Goal: Task Accomplishment & Management: Complete application form

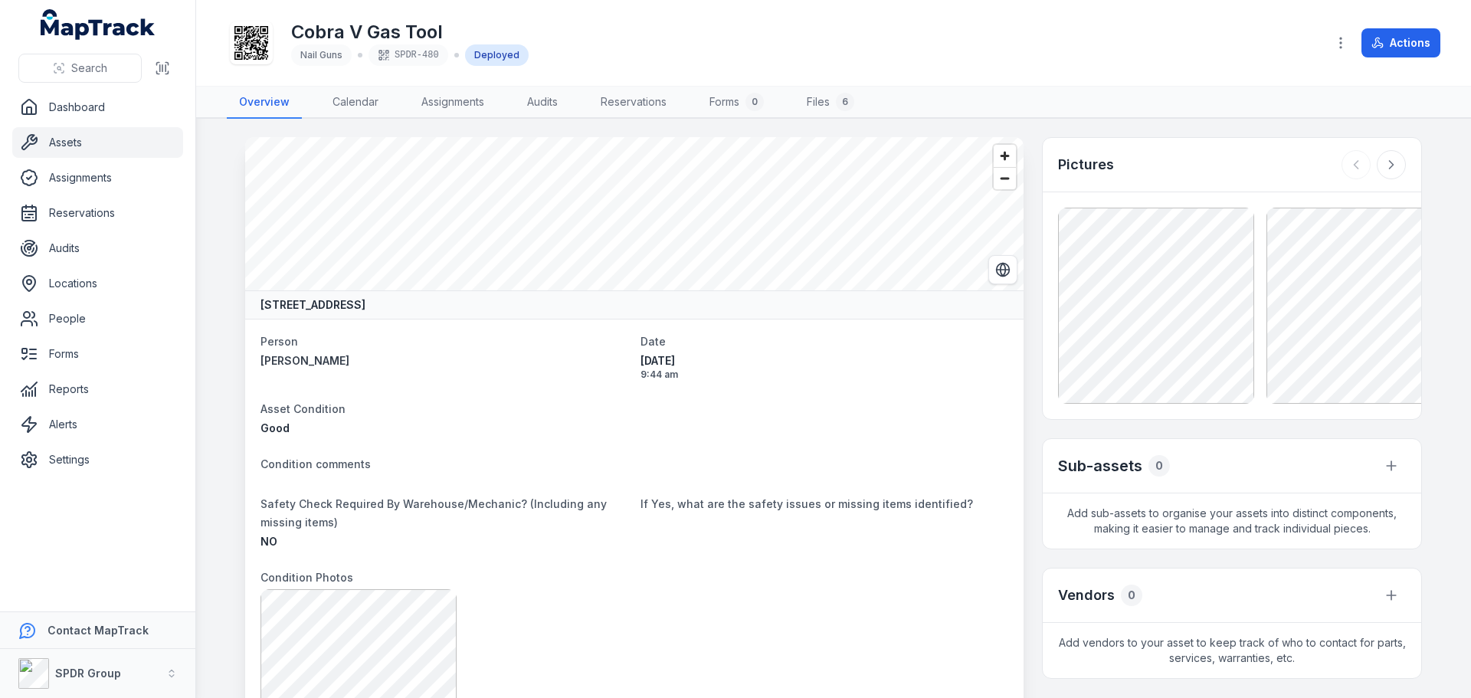
click at [74, 139] on link "Assets" at bounding box center [97, 142] width 171 height 31
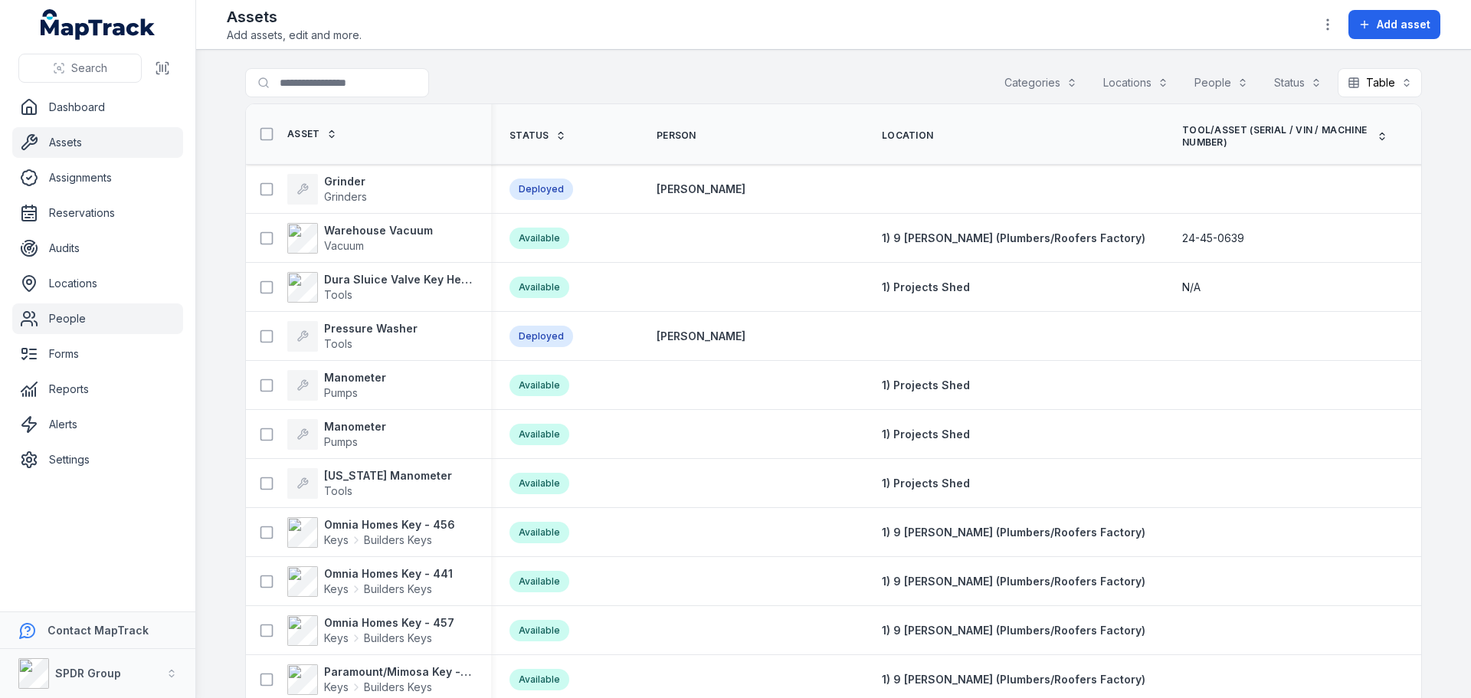
click at [53, 324] on link "People" at bounding box center [97, 318] width 171 height 31
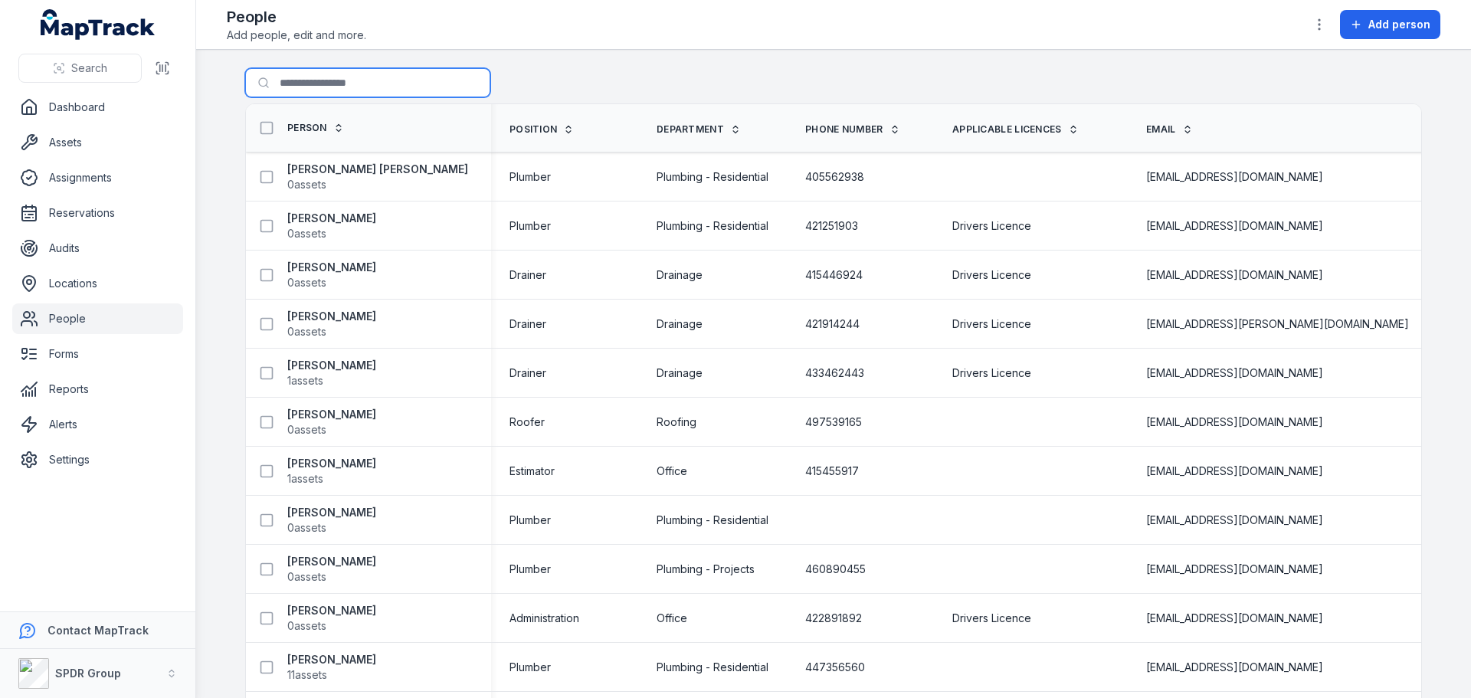
click at [305, 90] on input "Search for people" at bounding box center [367, 82] width 245 height 29
type input "******"
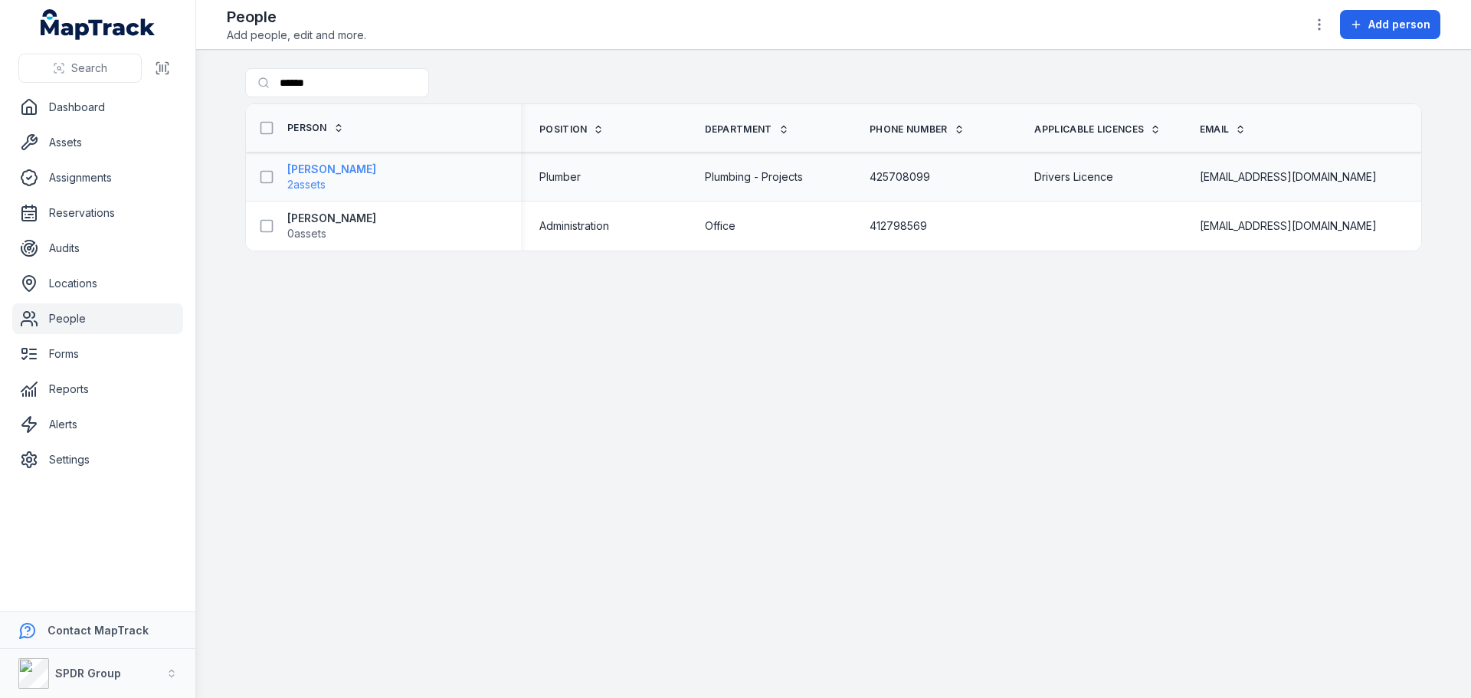
click at [348, 169] on strong "[PERSON_NAME]" at bounding box center [331, 169] width 89 height 15
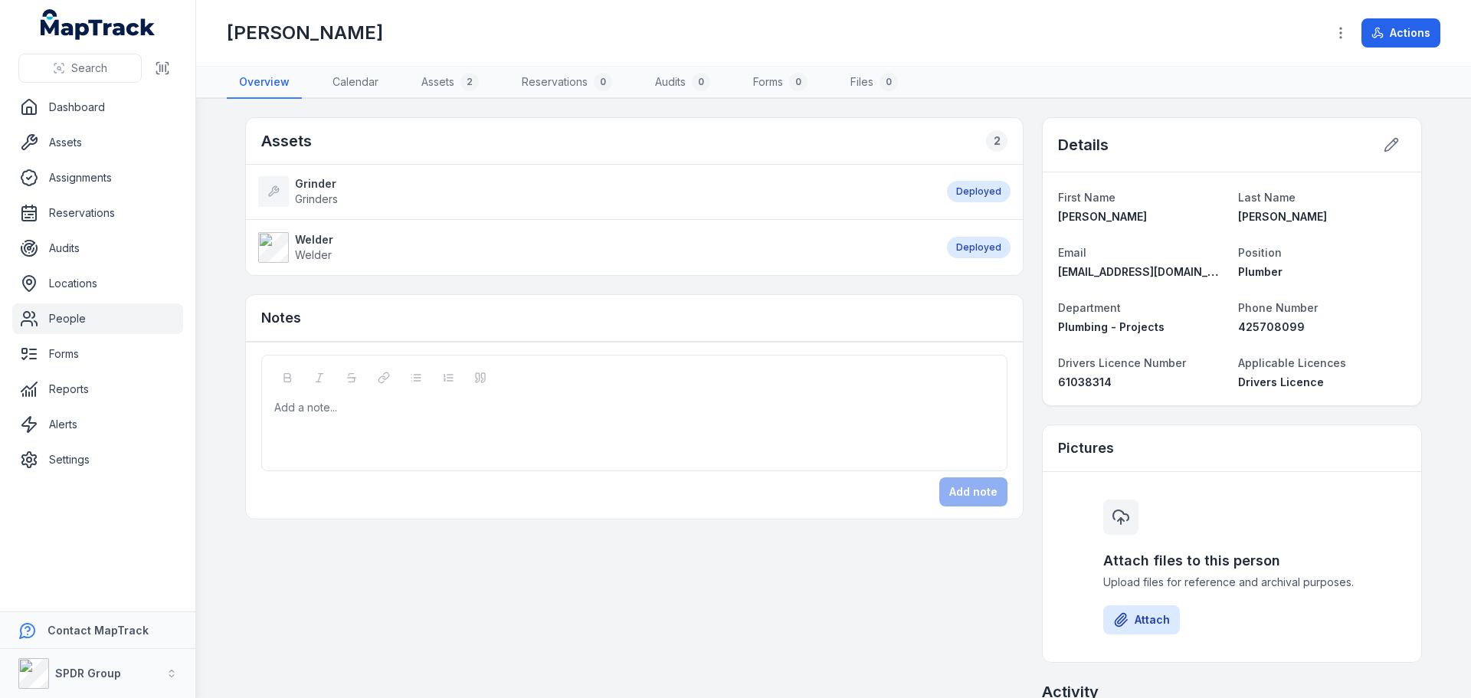
click at [298, 241] on strong "Welder" at bounding box center [314, 239] width 38 height 15
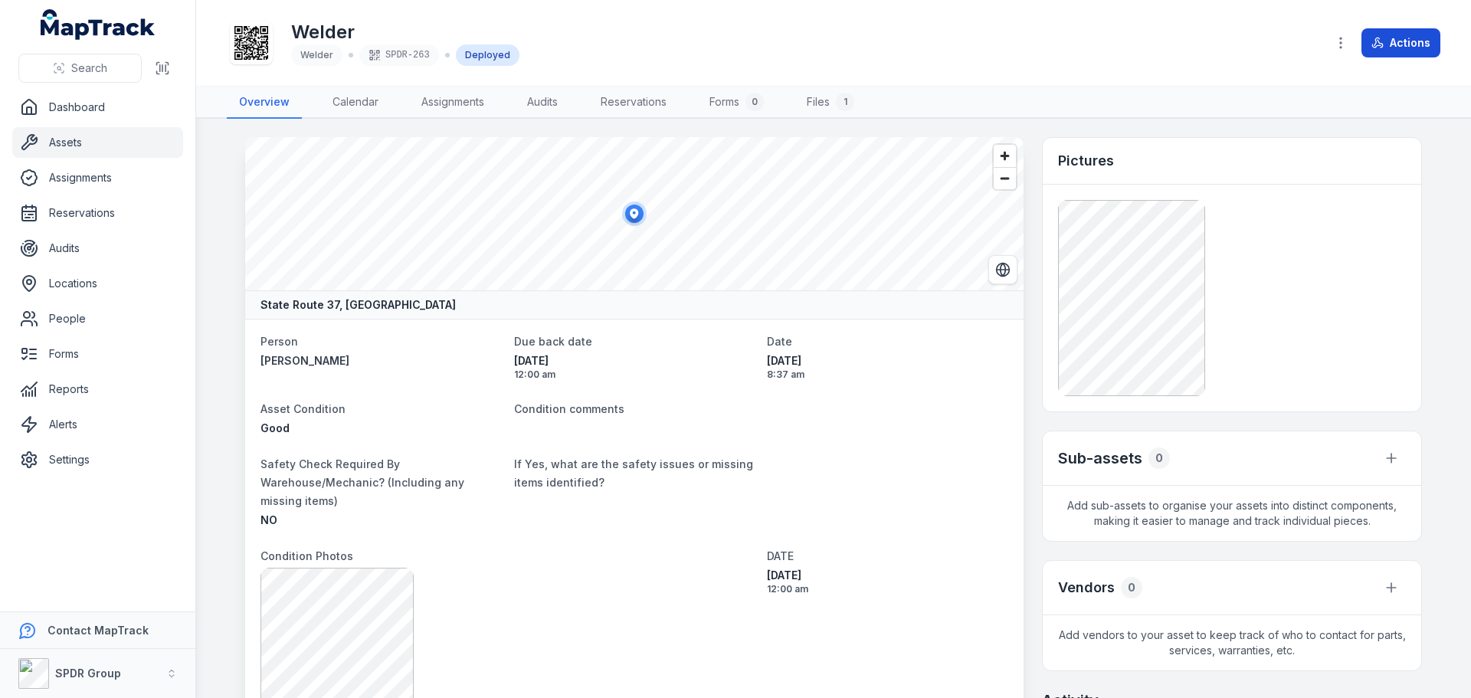
click at [1380, 45] on icon at bounding box center [1377, 45] width 8 height 3
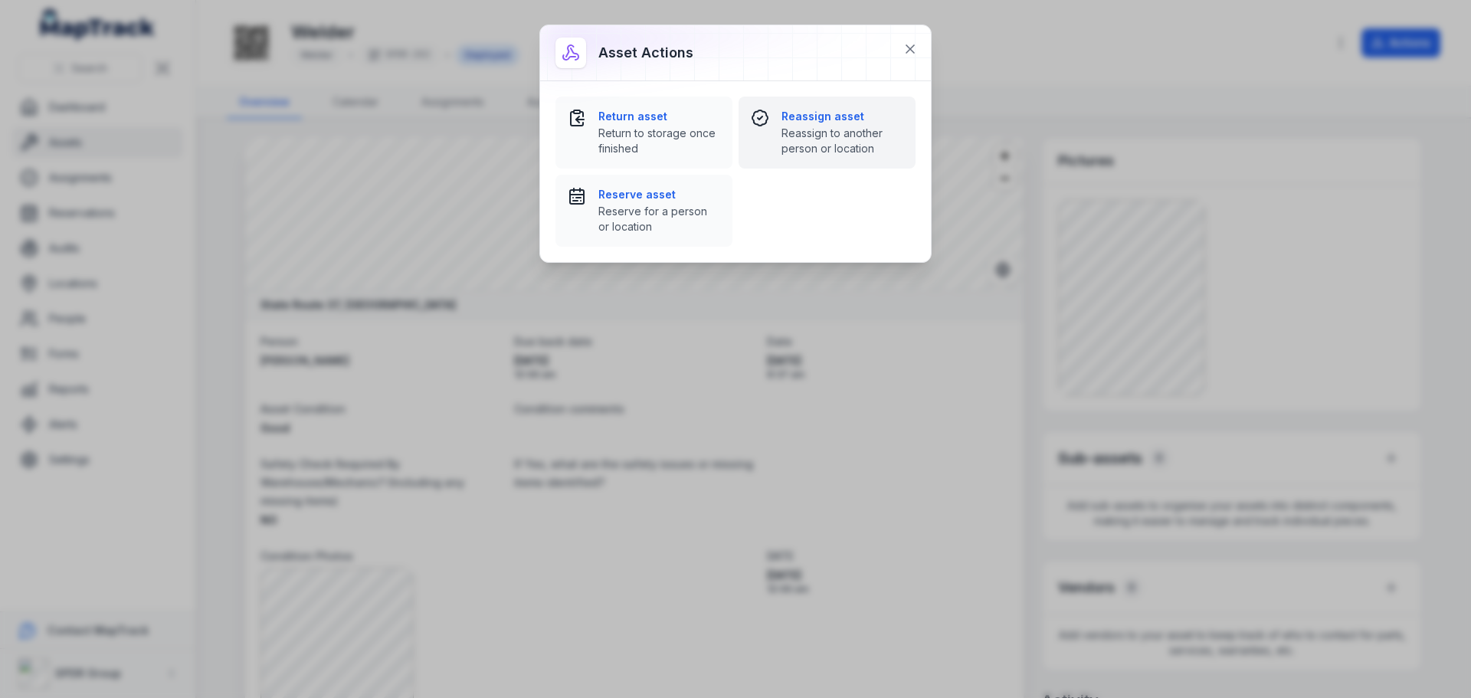
click at [799, 136] on span "Reassign to another person or location" at bounding box center [843, 141] width 122 height 31
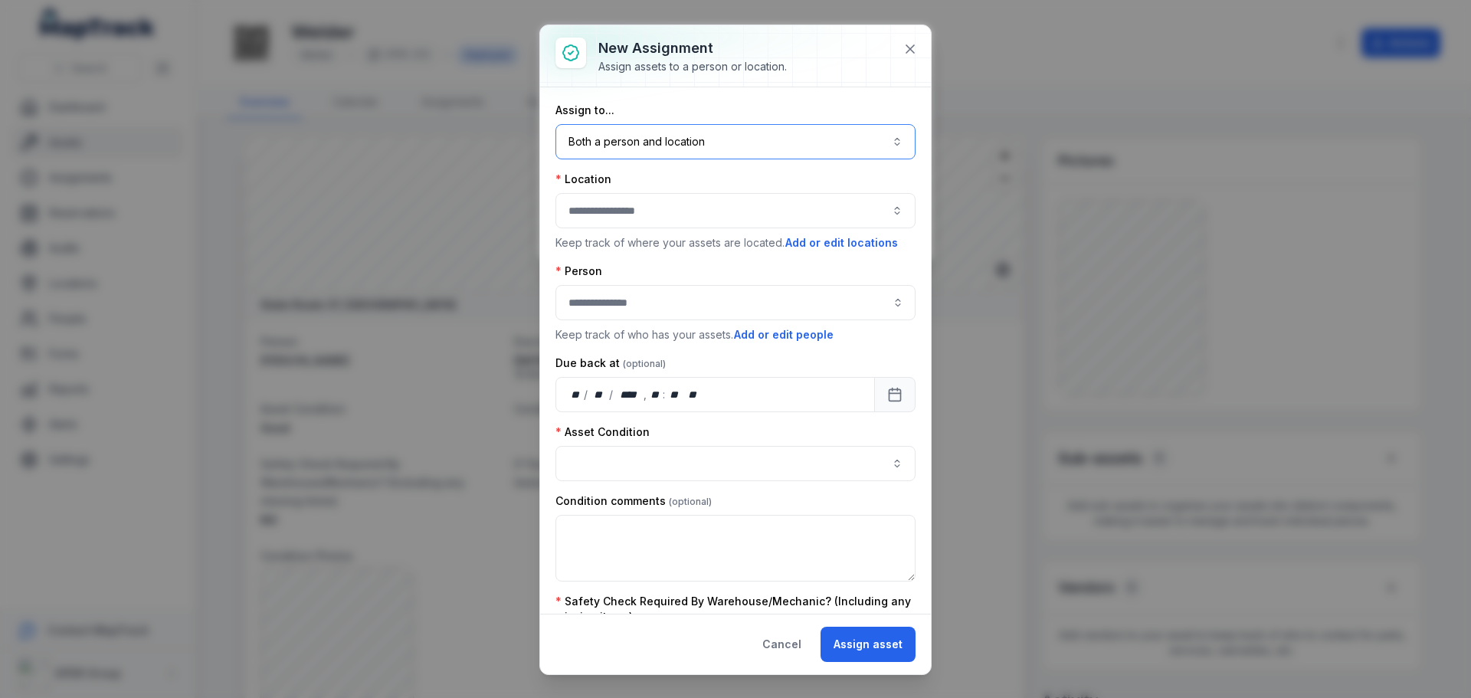
click at [636, 150] on button "Both a person and location ****" at bounding box center [736, 141] width 360 height 35
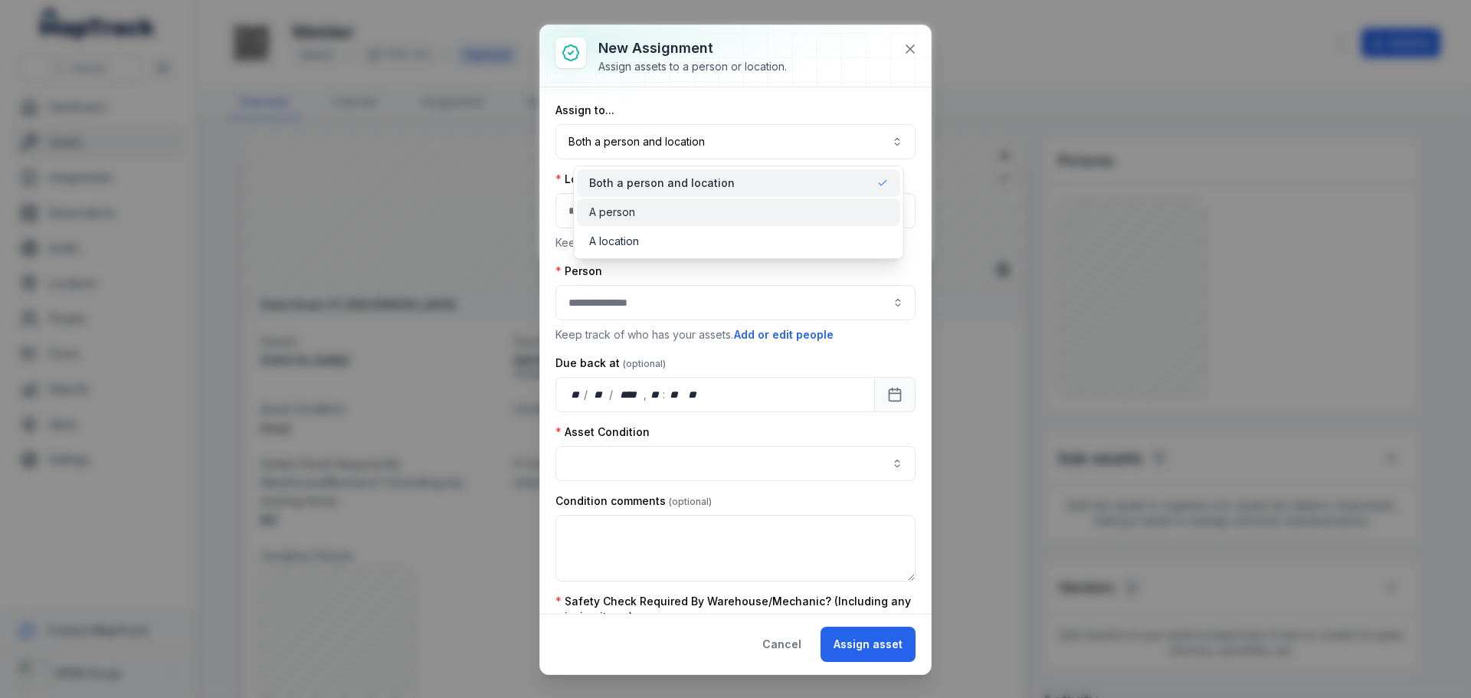
click at [615, 214] on span "A person" at bounding box center [612, 212] width 46 height 15
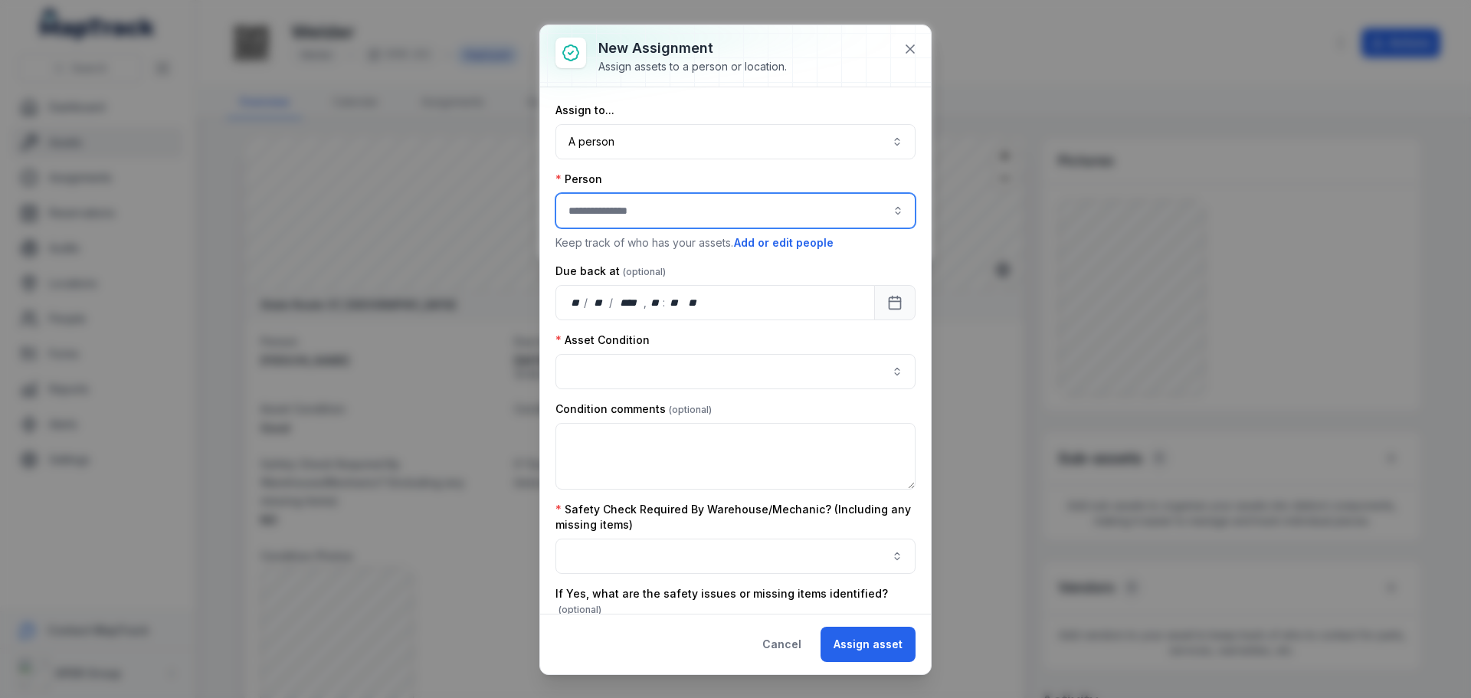
click at [595, 219] on input "assignment-add:person-label" at bounding box center [736, 210] width 360 height 35
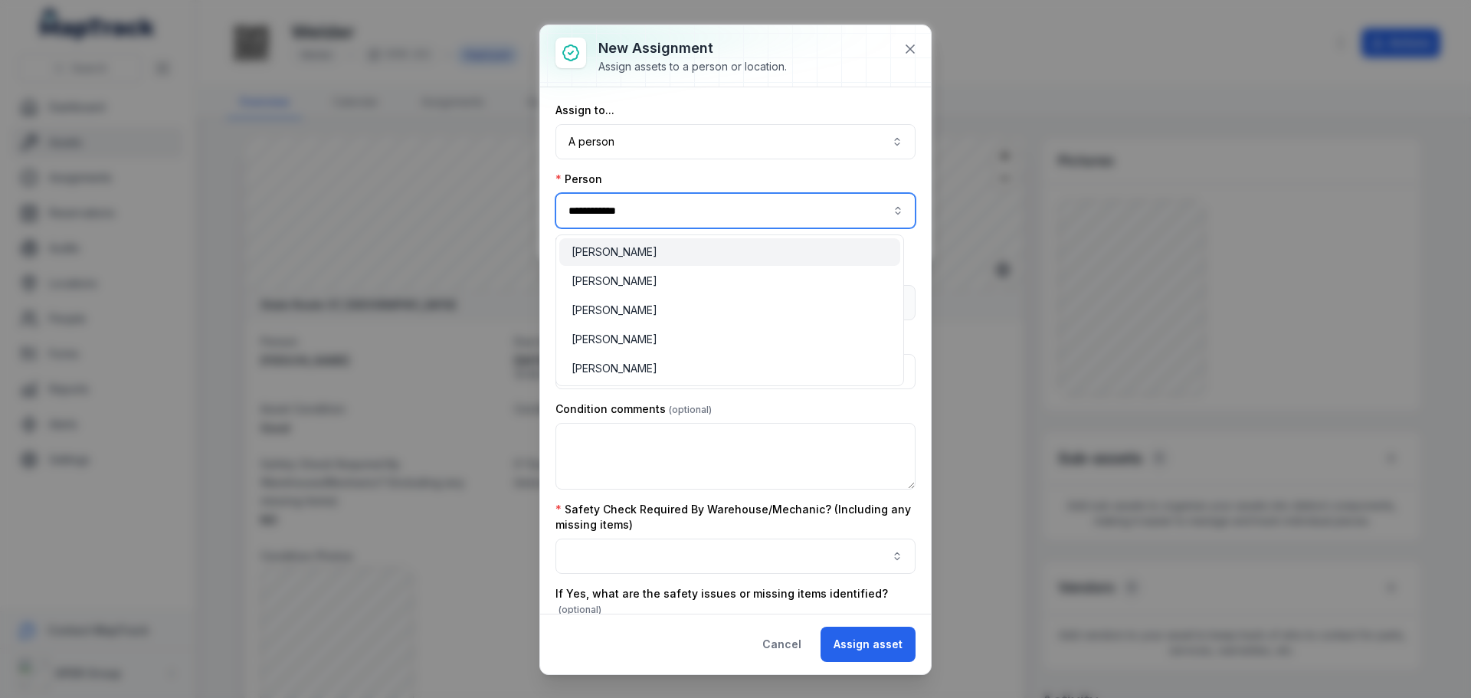
click at [610, 257] on span "[PERSON_NAME]" at bounding box center [615, 251] width 86 height 15
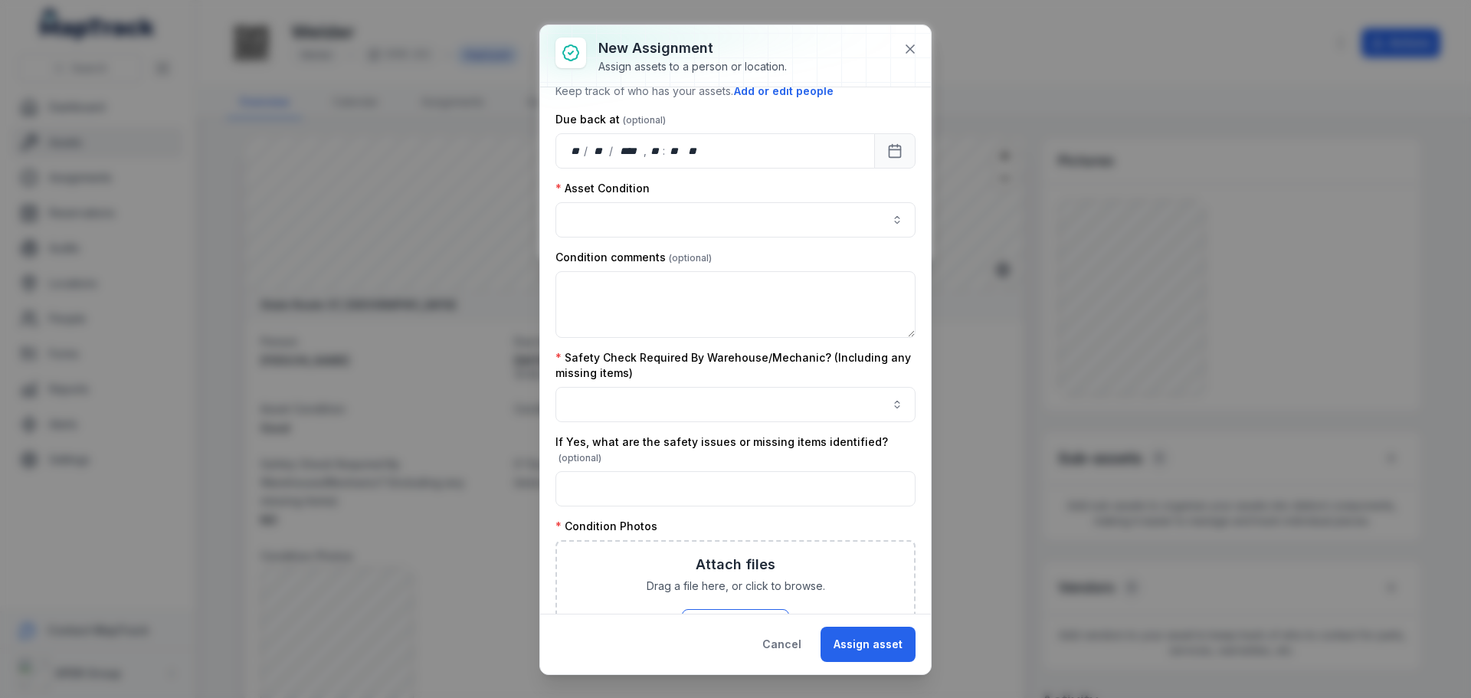
scroll to position [153, 0]
type input "**********"
click at [635, 207] on button "button" at bounding box center [736, 218] width 360 height 35
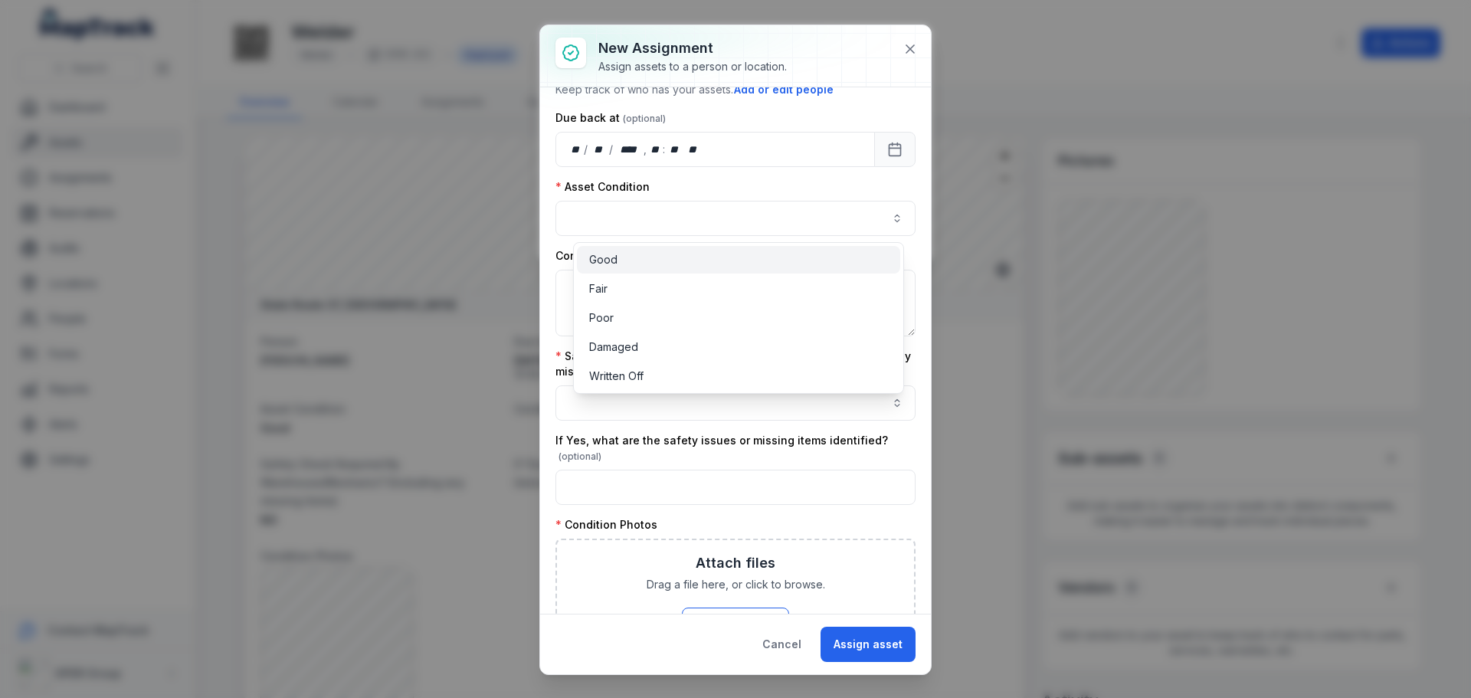
click at [618, 251] on div "Good" at bounding box center [738, 260] width 323 height 28
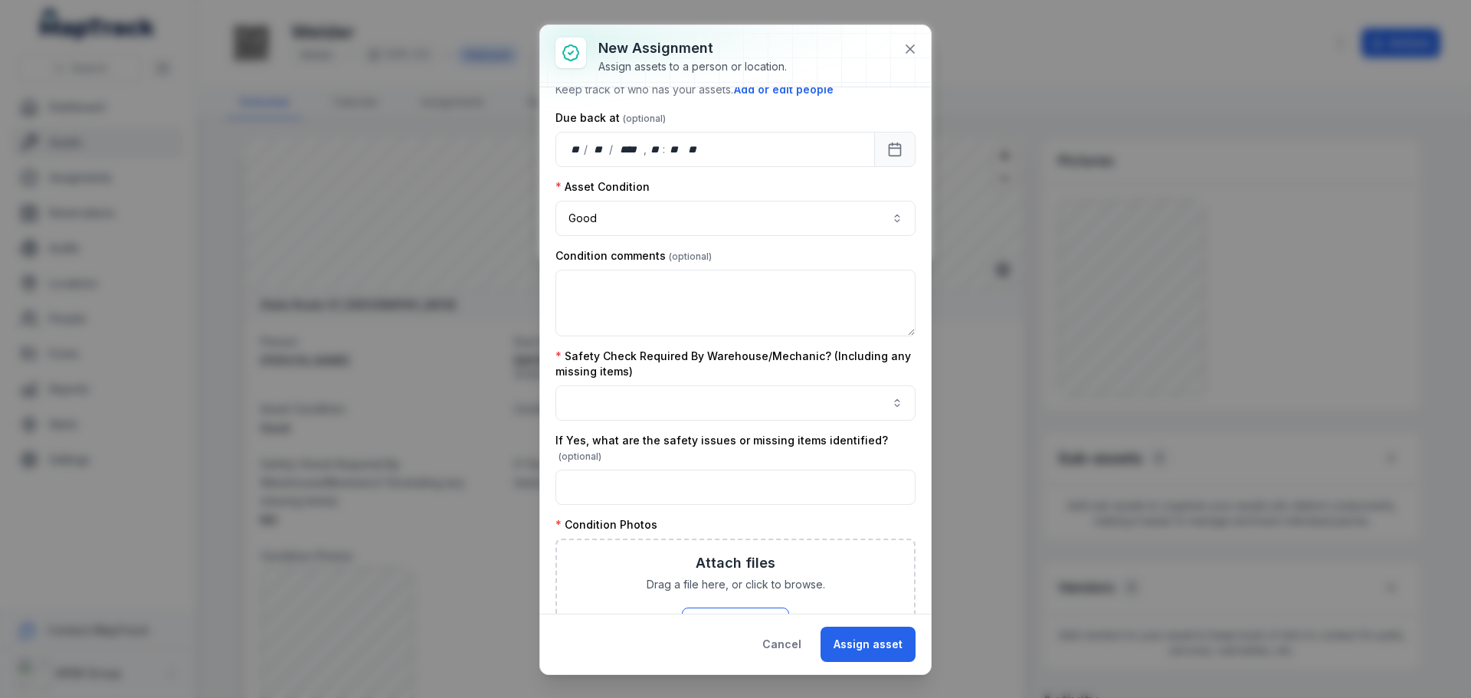
click at [727, 249] on div "Condition comments" at bounding box center [736, 255] width 360 height 15
click at [655, 402] on button "button" at bounding box center [736, 402] width 360 height 35
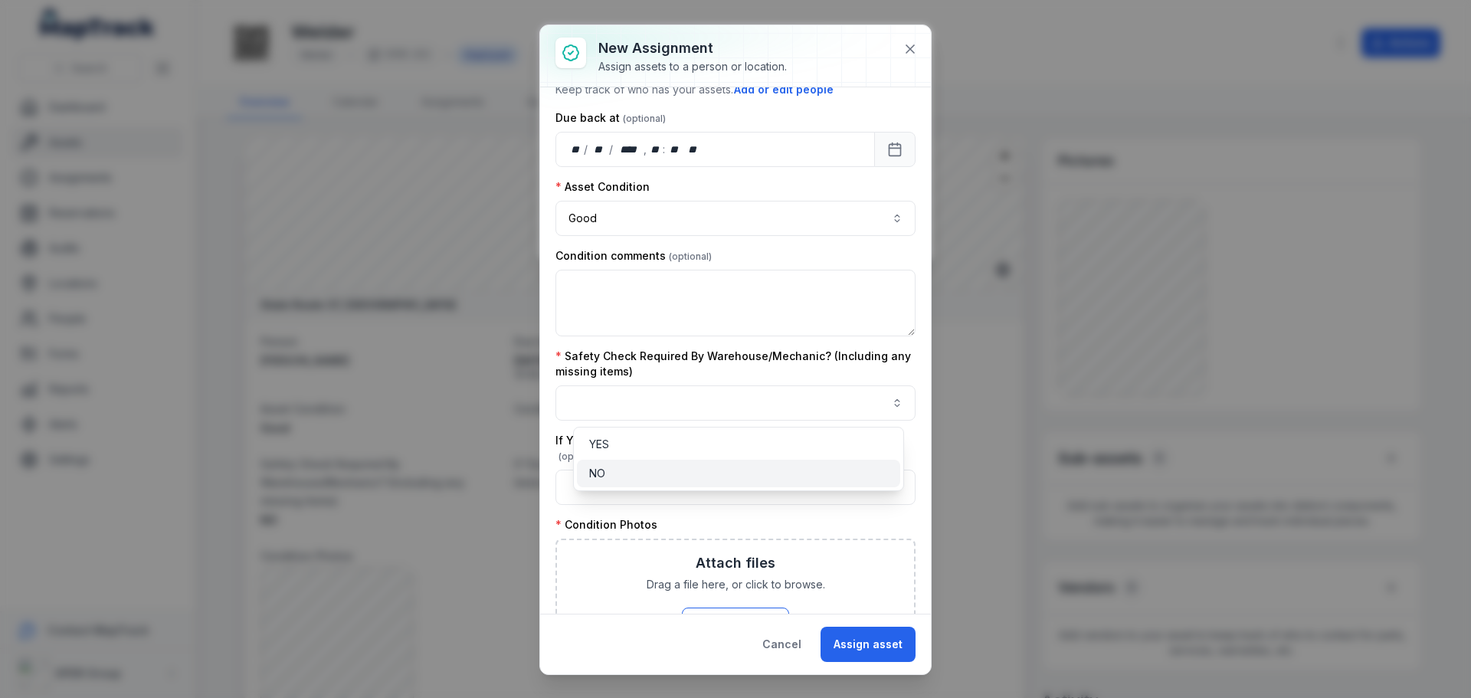
click at [623, 468] on div "NO" at bounding box center [738, 473] width 299 height 15
click at [738, 353] on div "Safety Check Required By Warehouse/Mechanic? (Including any missing items) NO **" at bounding box center [736, 385] width 360 height 72
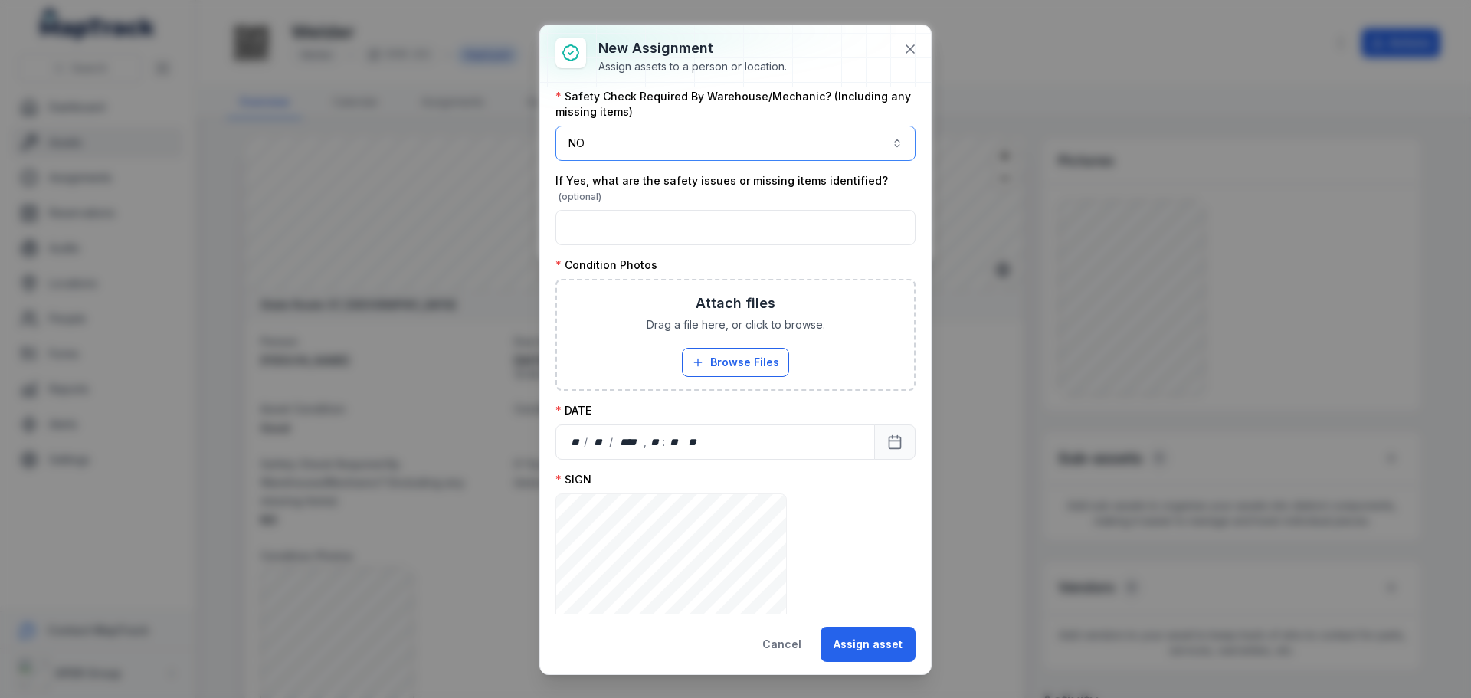
scroll to position [460, 0]
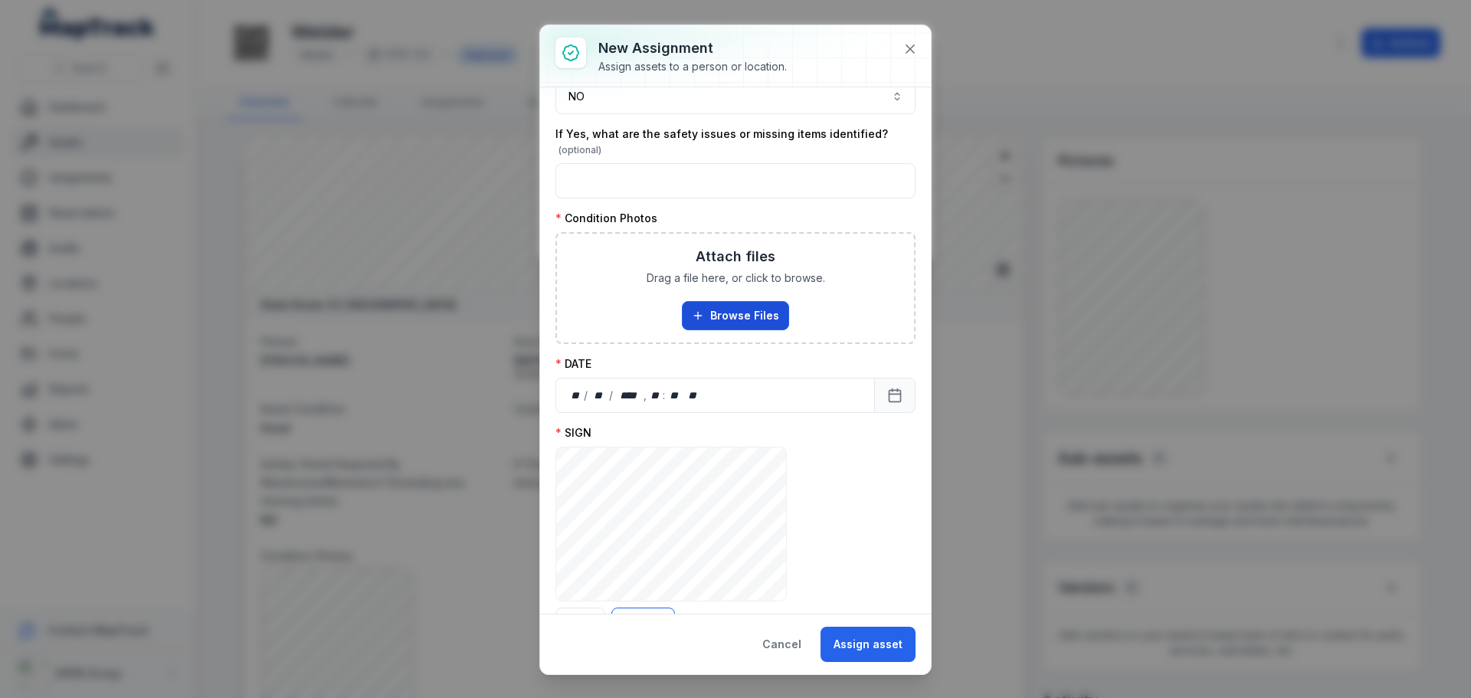
click at [746, 311] on button "Browse Files" at bounding box center [735, 315] width 107 height 29
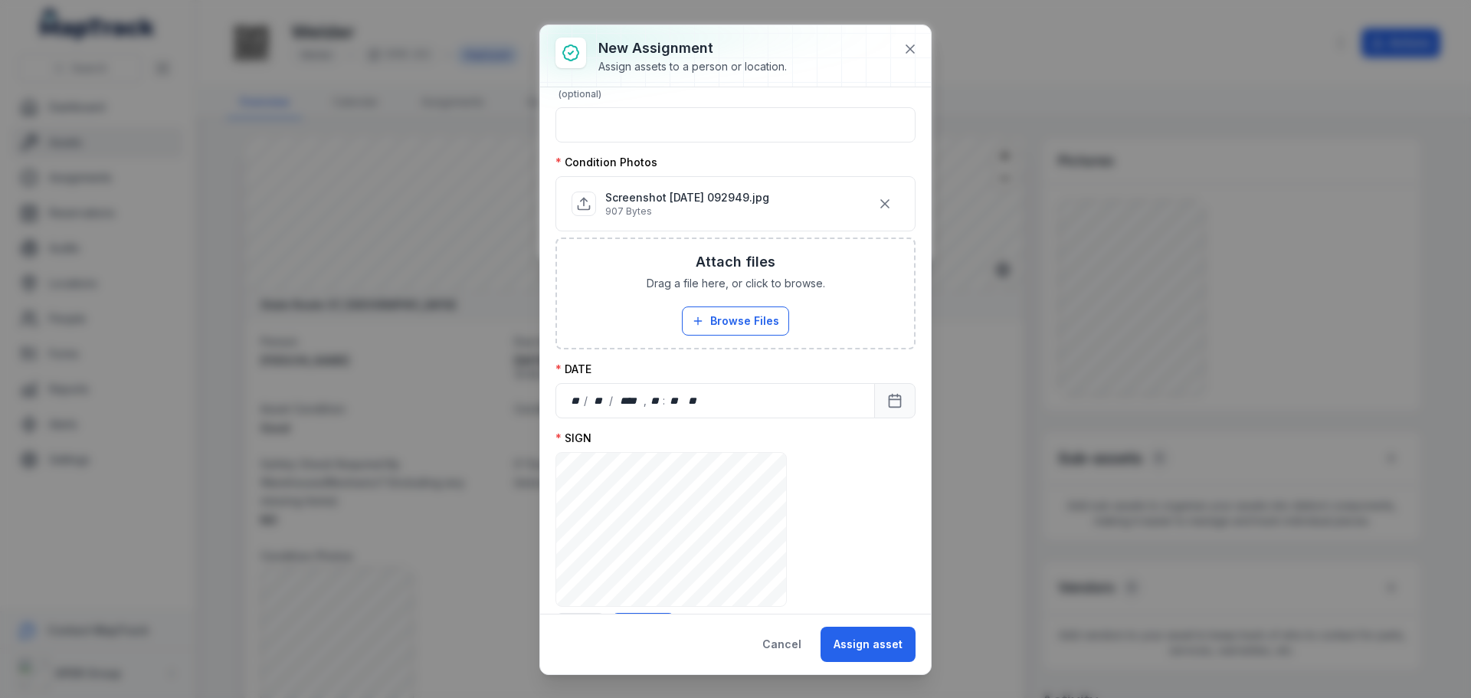
scroll to position [591, 0]
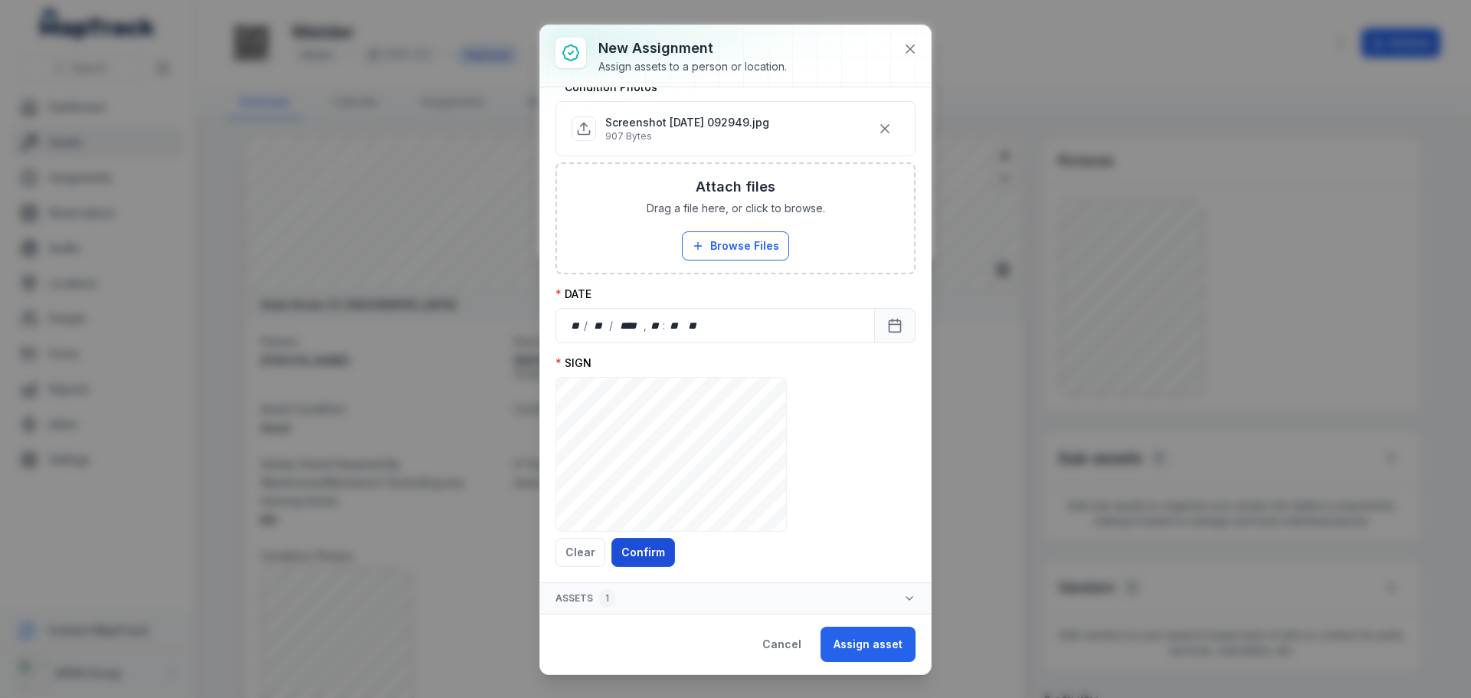
click at [638, 553] on button "Confirm" at bounding box center [644, 552] width 64 height 29
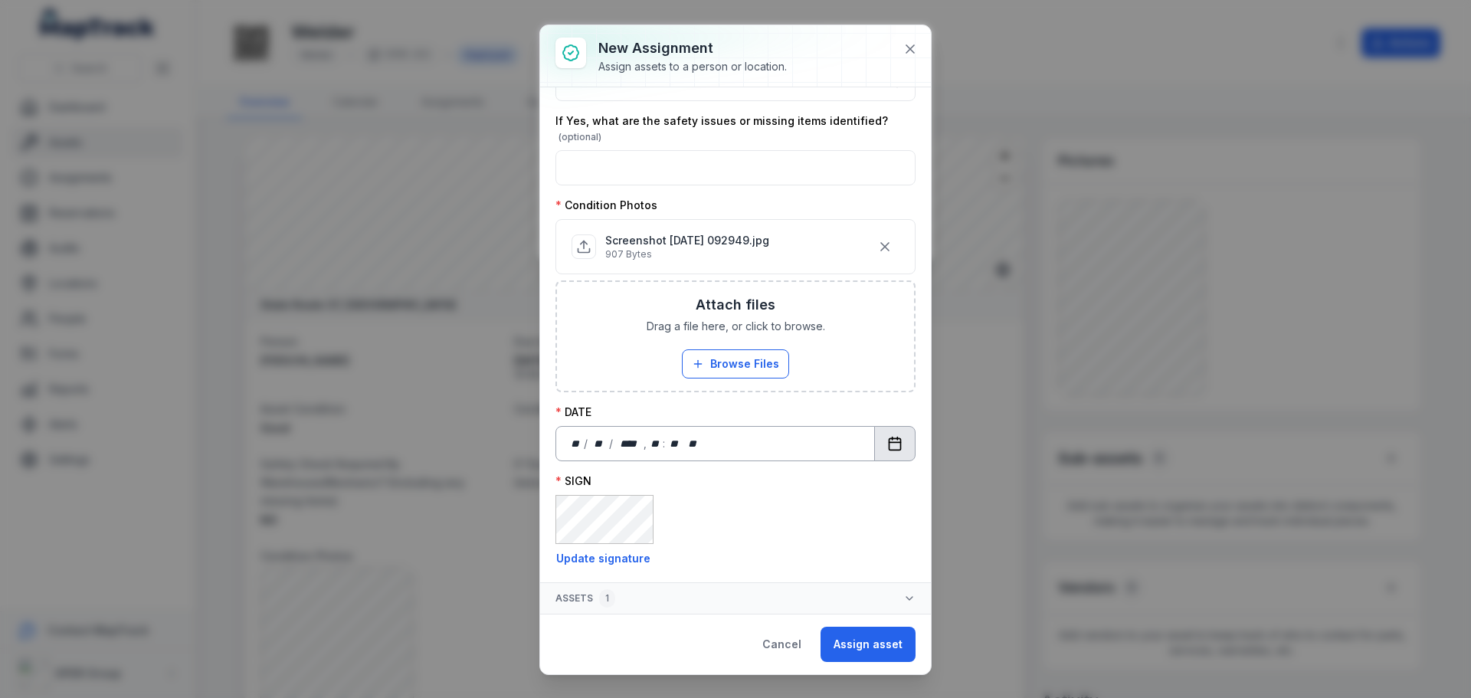
click at [882, 456] on button "Calendar" at bounding box center [894, 443] width 41 height 35
click at [807, 531] on div "SIGN **** Update signature" at bounding box center [736, 521] width 360 height 94
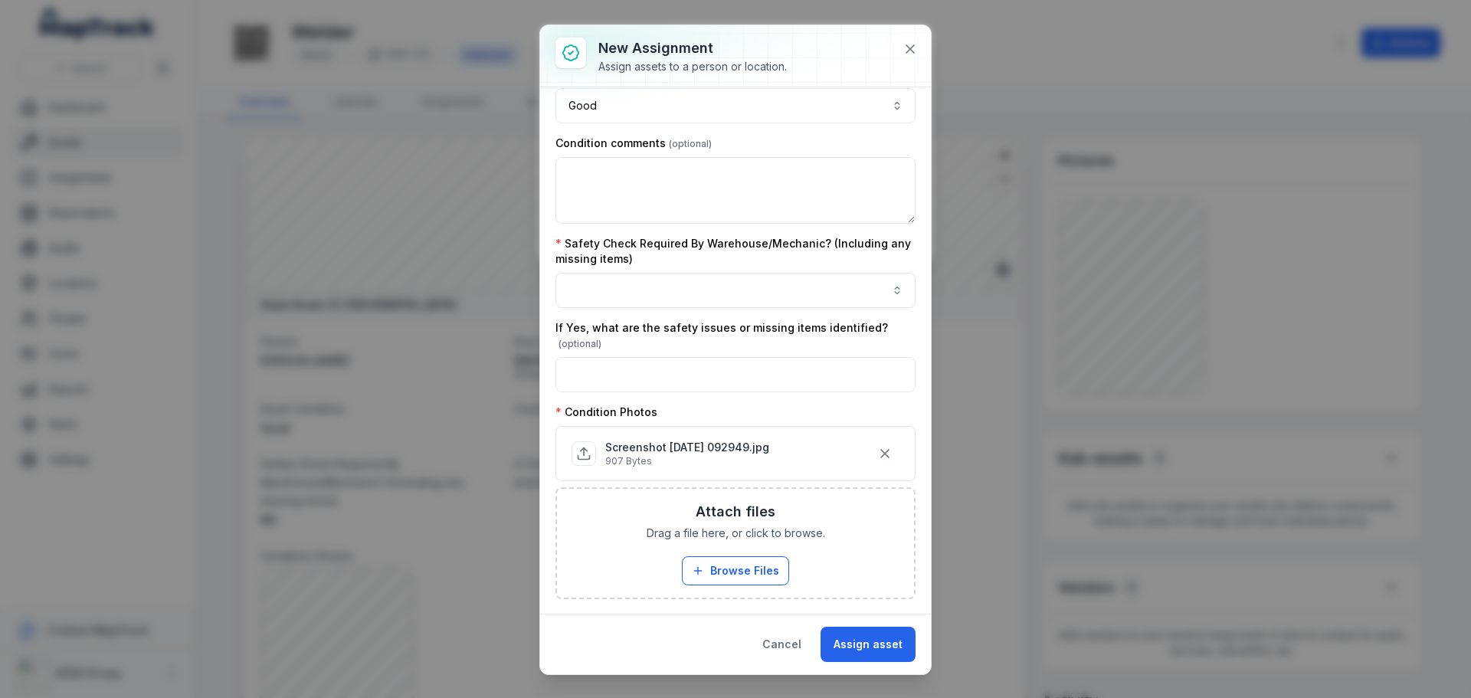
scroll to position [243, 0]
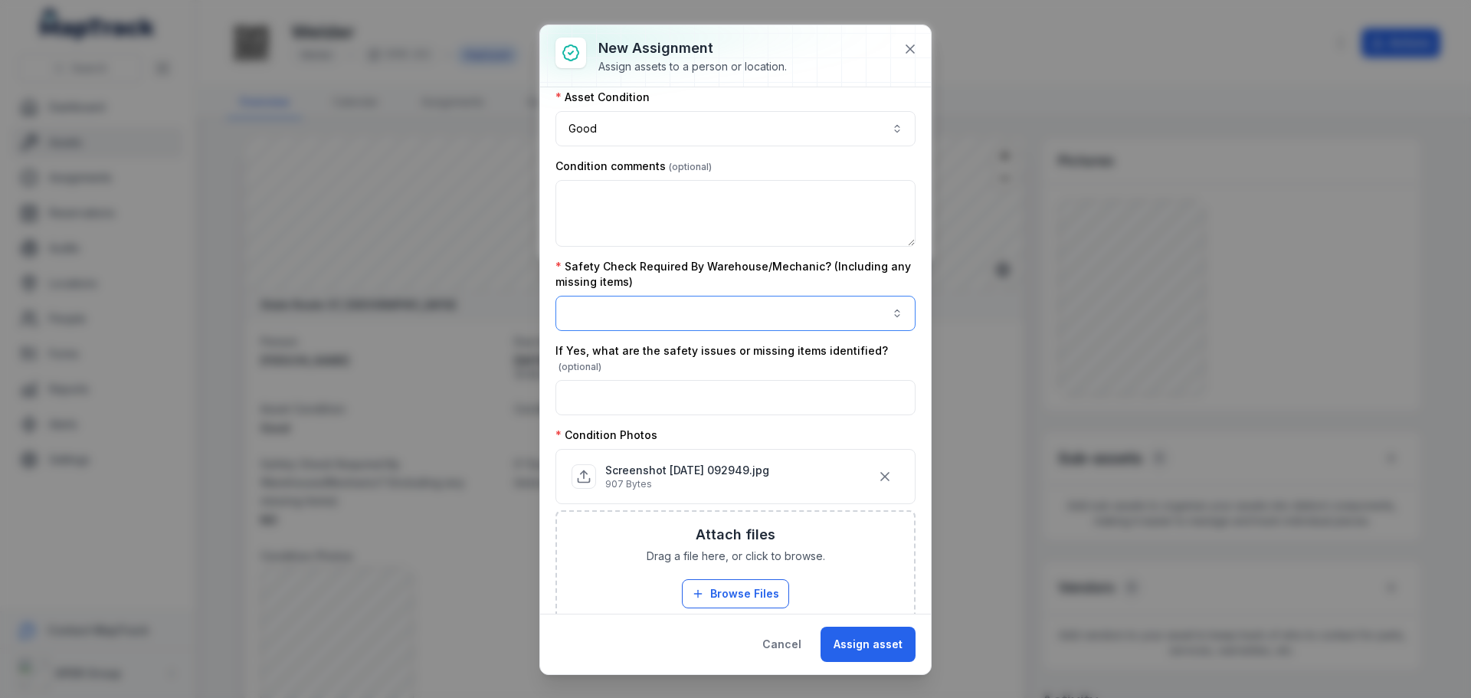
click at [670, 300] on button "button" at bounding box center [736, 313] width 360 height 35
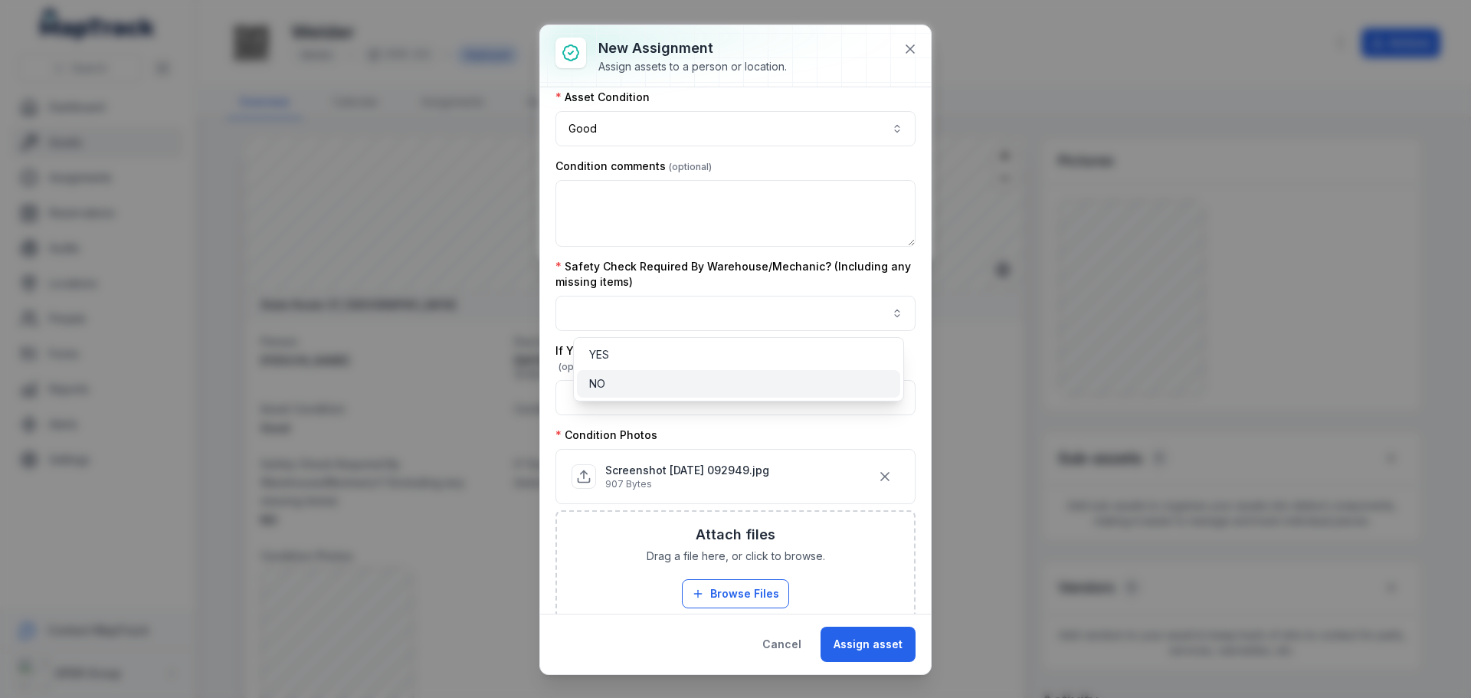
click at [641, 380] on div "NO" at bounding box center [738, 383] width 299 height 15
click at [847, 248] on div "**********" at bounding box center [736, 328] width 360 height 937
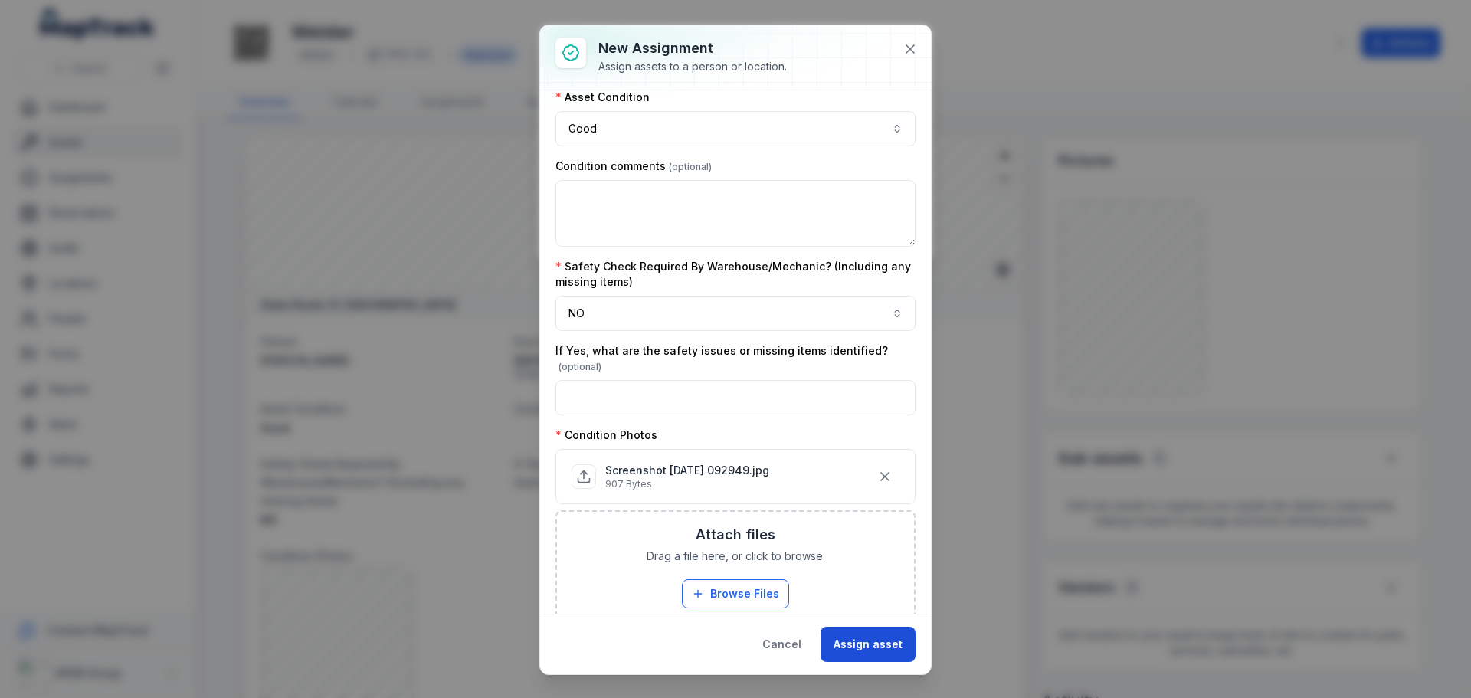
click at [884, 644] on button "Assign asset" at bounding box center [868, 644] width 95 height 35
